Goal: Information Seeking & Learning: Learn about a topic

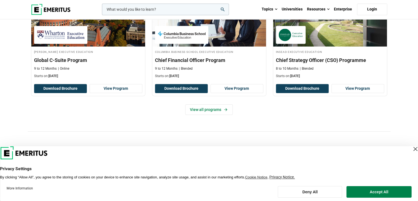
scroll to position [259, 0]
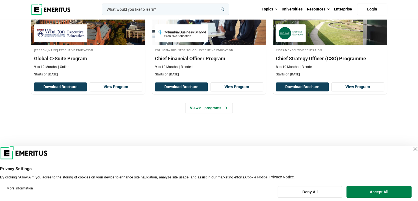
click at [217, 115] on div "Elevate your C-suite leadership with Senior Executive Programs [PERSON_NAME] Ex…" at bounding box center [209, 48] width 363 height 164
click at [203, 106] on link "View all programs" at bounding box center [209, 108] width 48 height 10
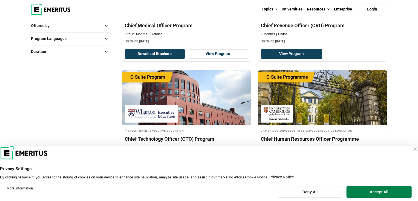
scroll to position [146, 0]
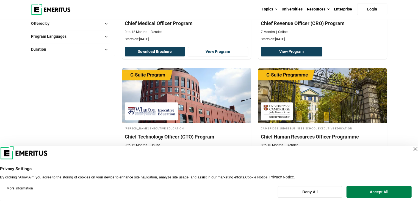
click at [412, 148] on div "Close Layer" at bounding box center [416, 149] width 8 height 8
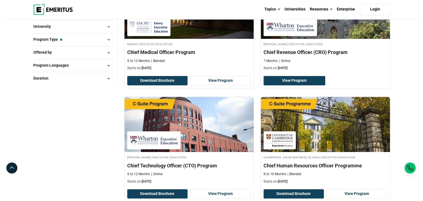
scroll to position [0, 0]
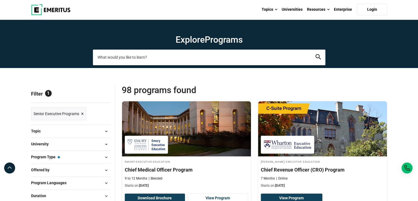
click at [141, 58] on input "search-page" at bounding box center [209, 57] width 233 height 15
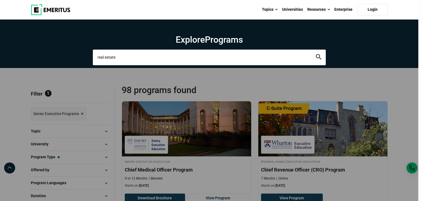
type input "real estate"
click at [316, 54] on button "search" at bounding box center [319, 57] width 6 height 6
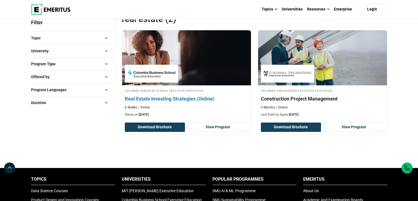
scroll to position [87, 0]
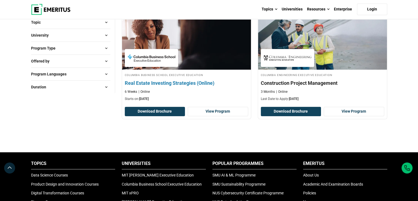
click at [170, 50] on div at bounding box center [151, 58] width 53 height 18
click at [172, 111] on button "Download Brochure" at bounding box center [155, 111] width 61 height 9
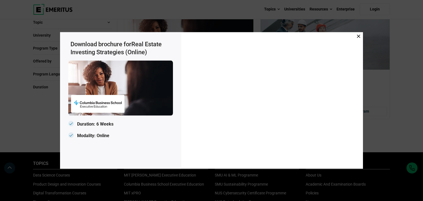
click at [357, 38] on icon at bounding box center [358, 36] width 3 height 3
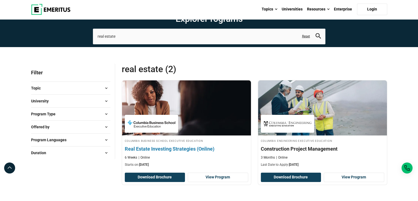
scroll to position [21, 0]
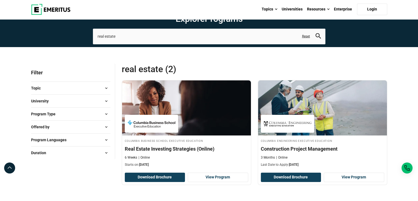
click at [92, 99] on button "University" at bounding box center [71, 101] width 80 height 8
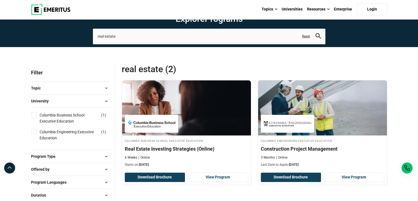
click at [92, 99] on button "University" at bounding box center [71, 101] width 80 height 8
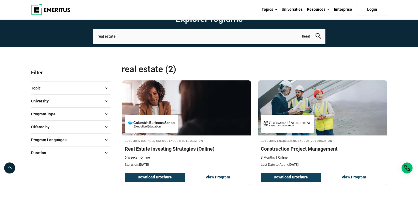
scroll to position [0, 0]
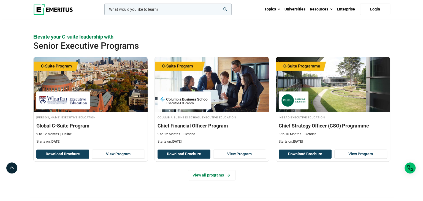
scroll to position [193, 0]
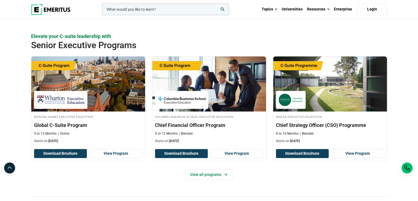
click at [86, 80] on img at bounding box center [88, 83] width 114 height 55
click at [201, 10] on input "woocommerce-product-search-field-0" at bounding box center [165, 10] width 127 height 12
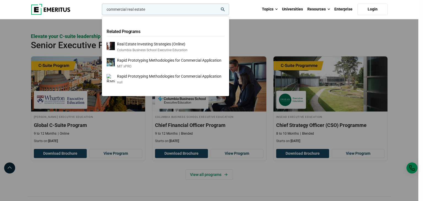
type input "commercial real estate"
click at [101, 11] on button "search" at bounding box center [101, 11] width 0 height 0
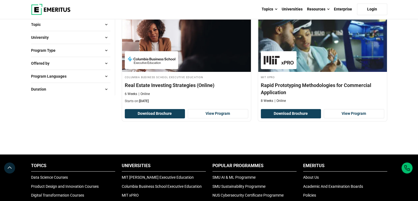
scroll to position [76, 0]
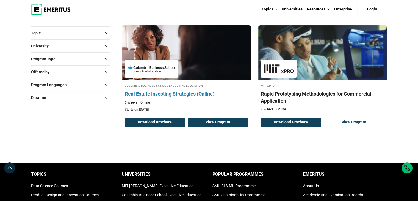
click at [214, 125] on link "View Program" at bounding box center [218, 121] width 61 height 9
